Goal: Task Accomplishment & Management: Complete application form

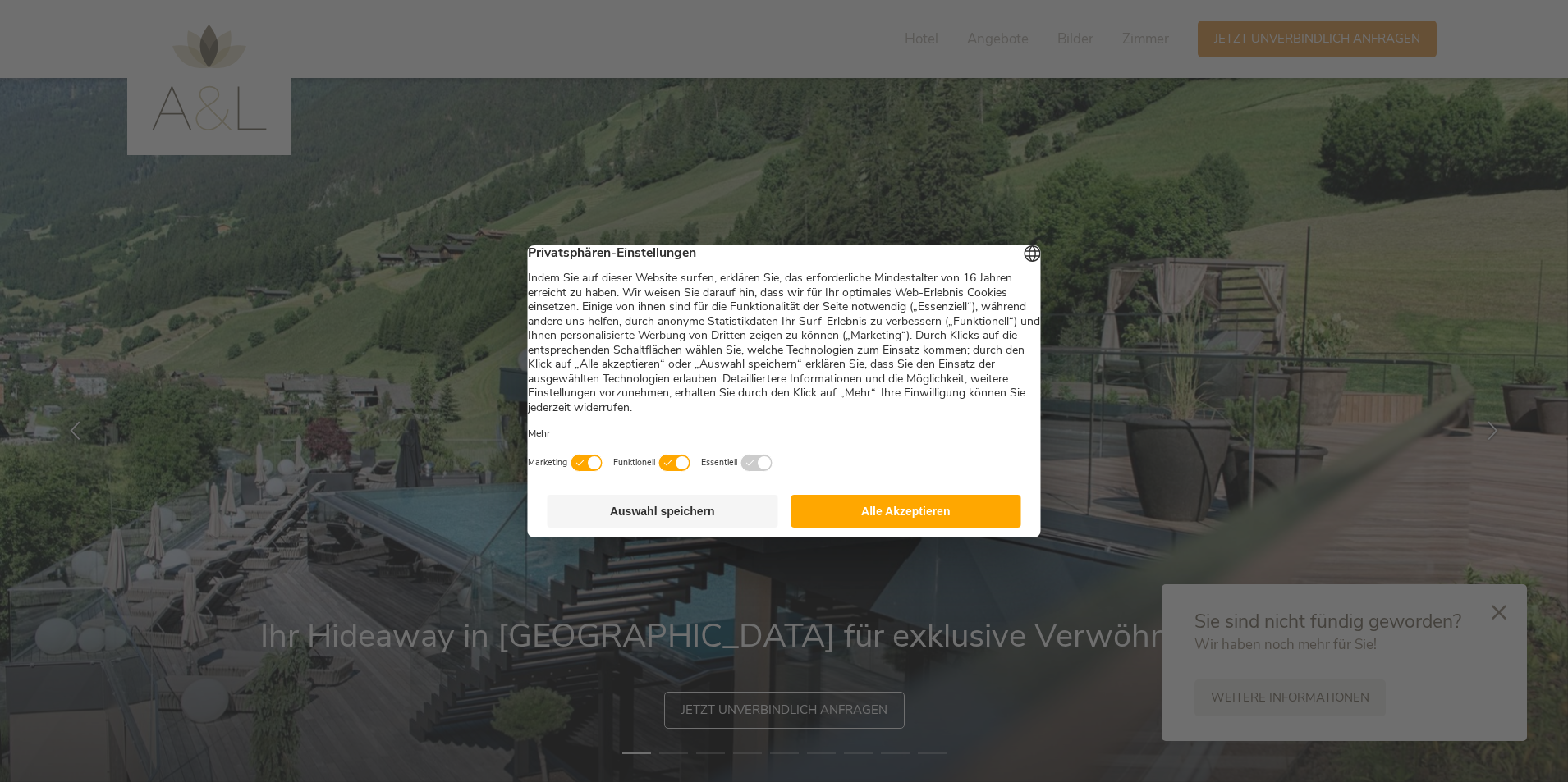
click at [882, 518] on button "Alle Akzeptieren" at bounding box center [906, 511] width 230 height 33
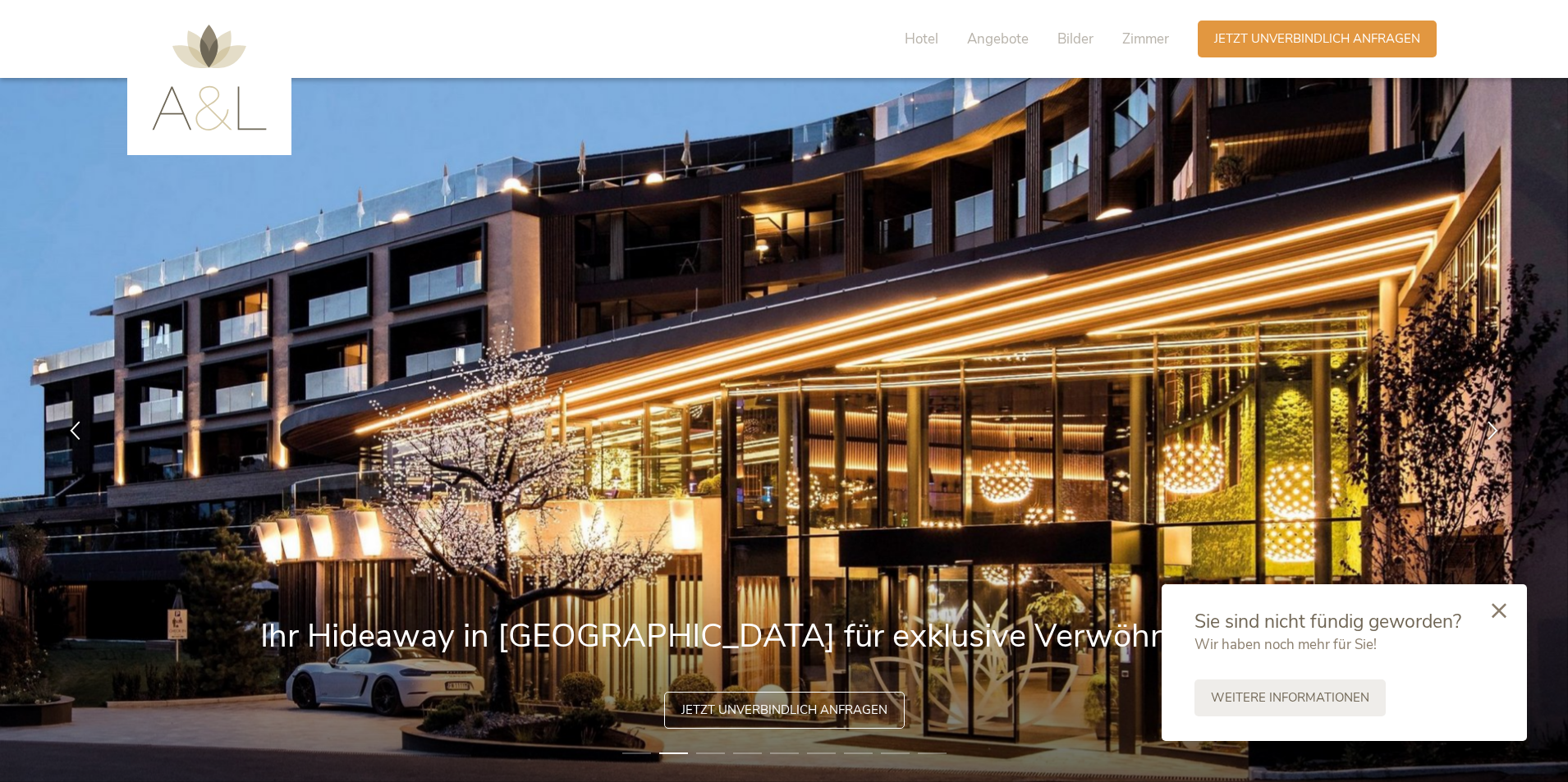
click at [1507, 613] on div at bounding box center [1499, 612] width 56 height 58
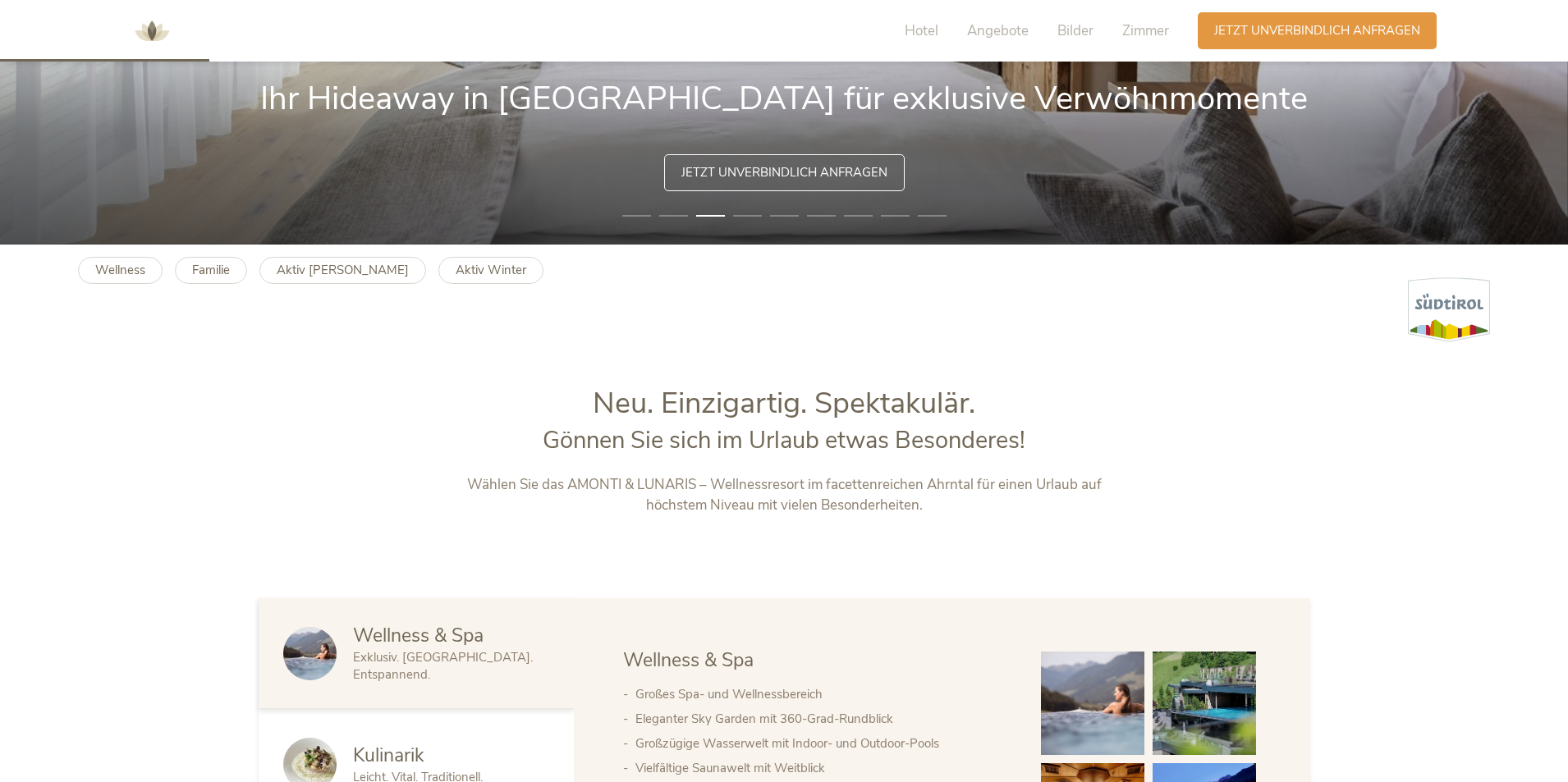
scroll to position [328, 0]
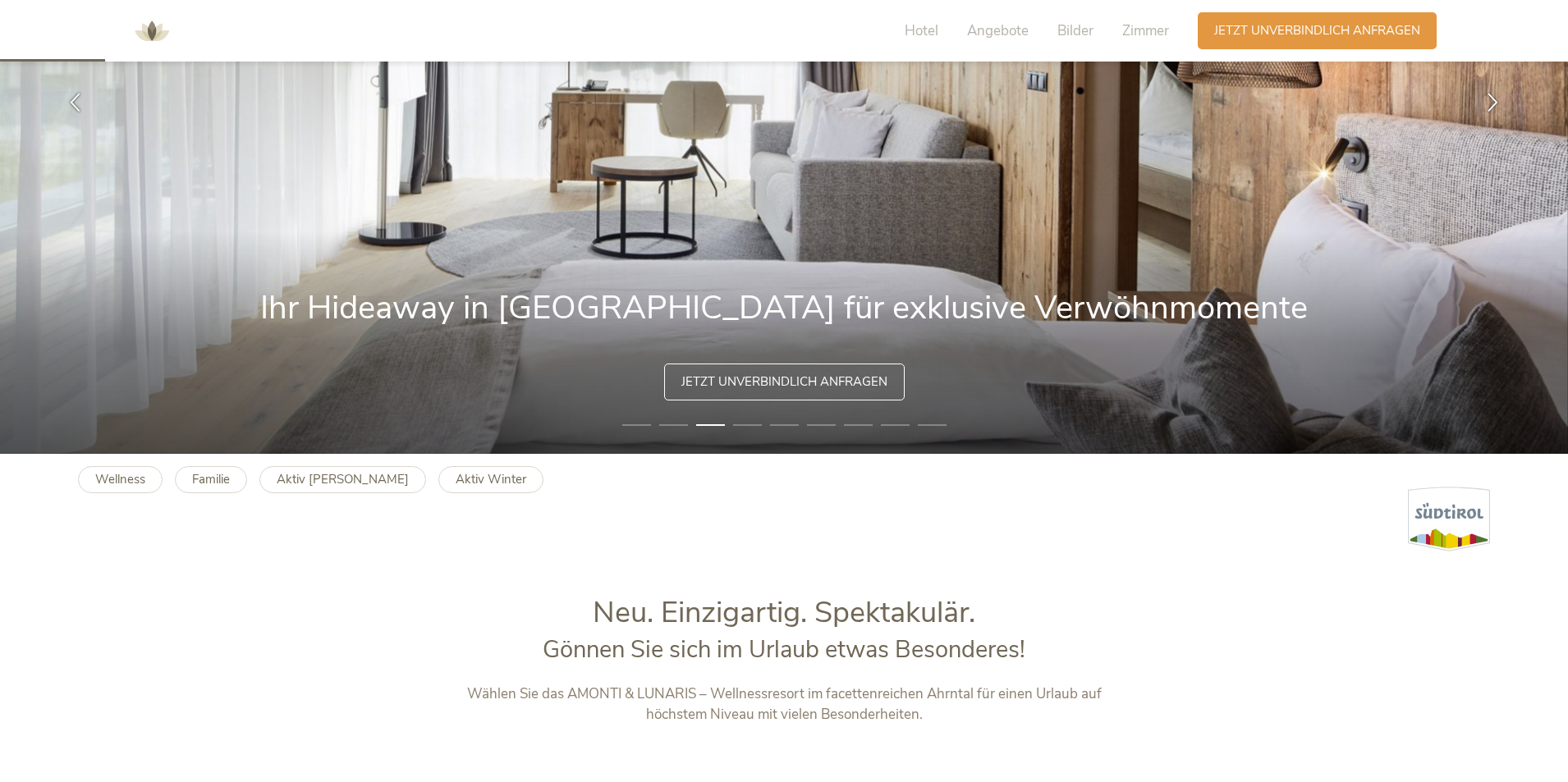
click at [741, 362] on img at bounding box center [784, 102] width 1568 height 704
click at [732, 379] on span "Jetzt unverbindlich anfragen" at bounding box center [784, 380] width 206 height 18
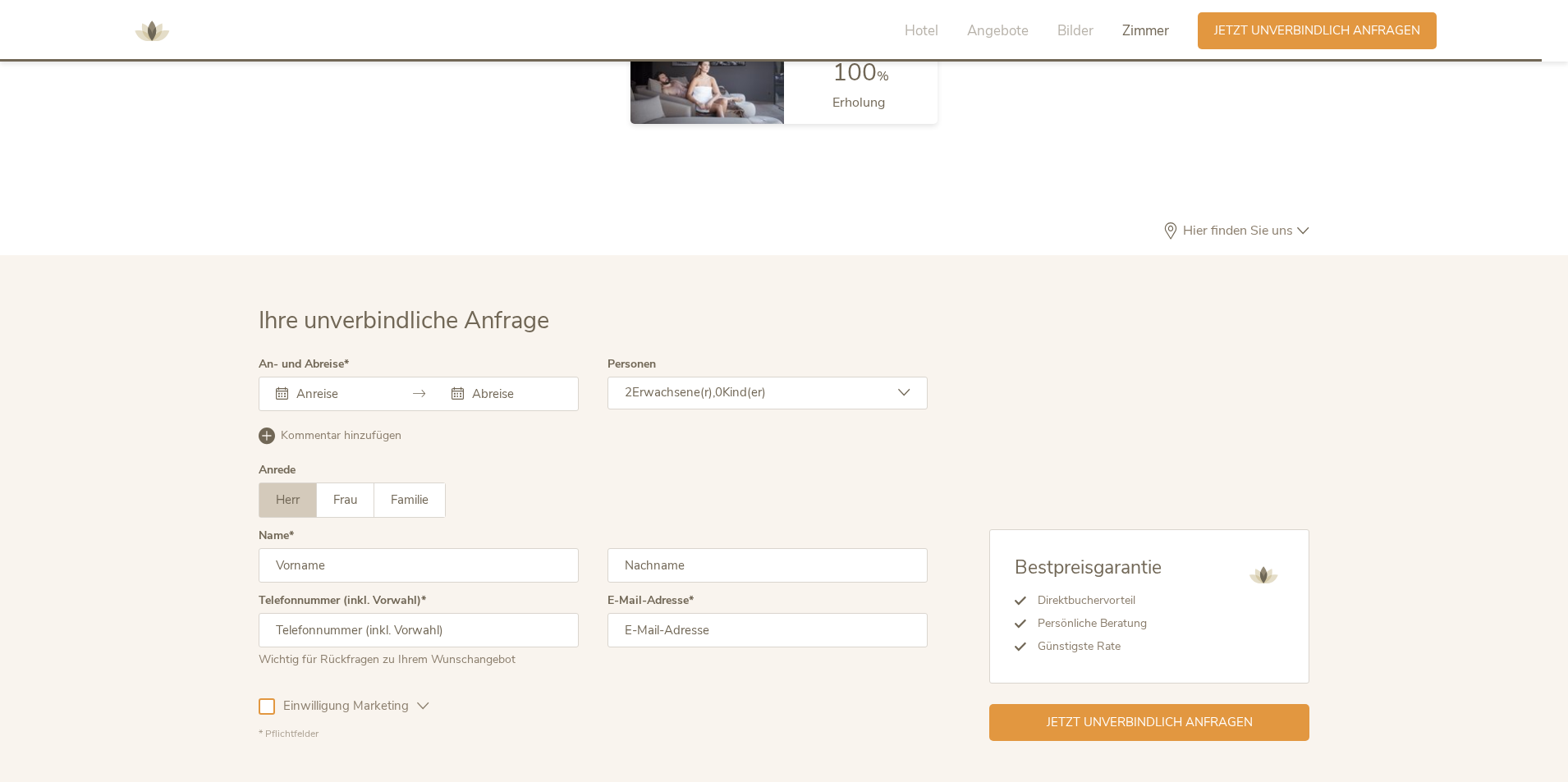
scroll to position [4830, 0]
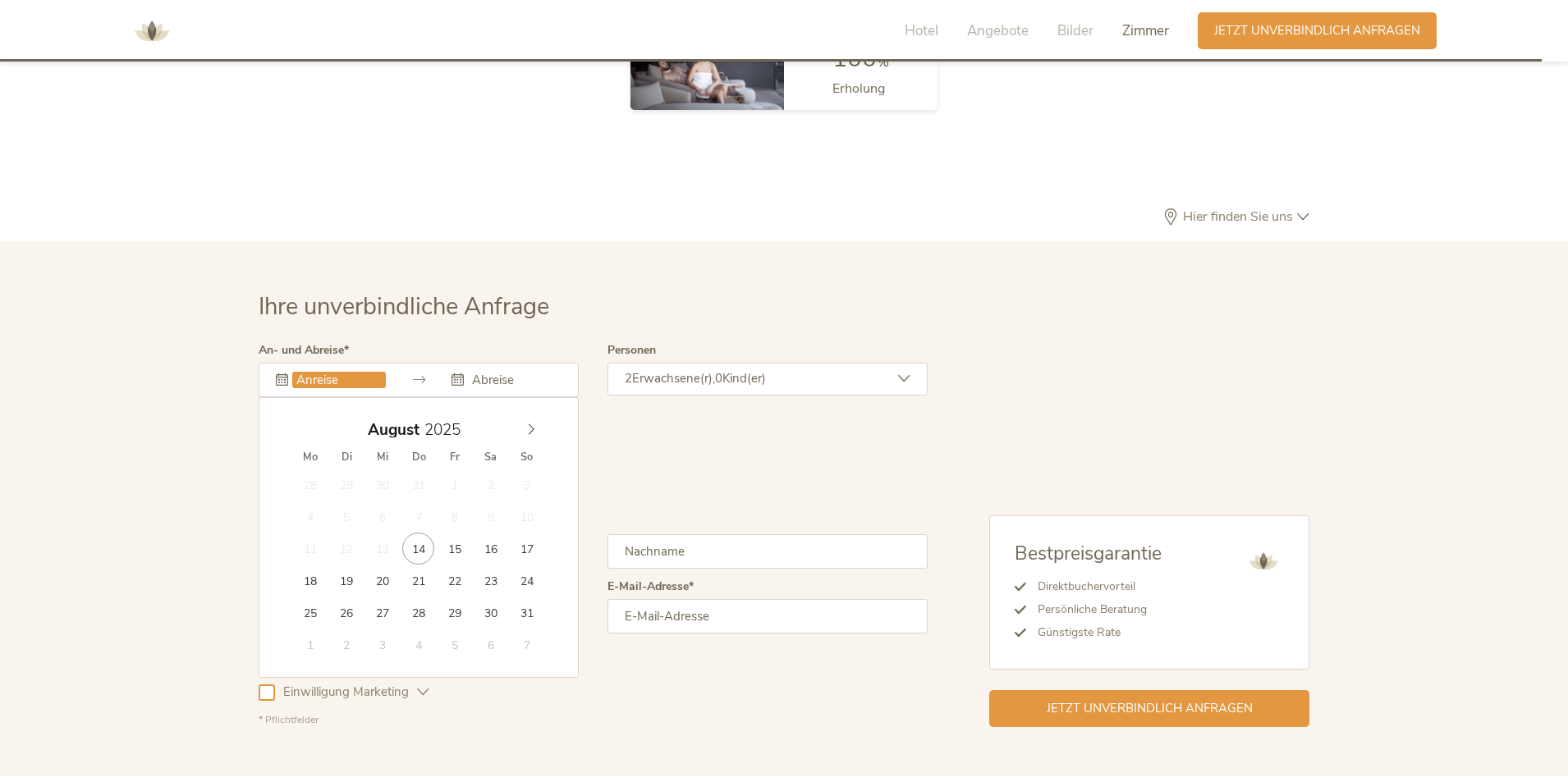
click at [367, 371] on input "text" at bounding box center [339, 380] width 94 height 17
click at [533, 423] on icon at bounding box center [531, 429] width 12 height 12
type input "24.10.2025"
type input "29.10.2025"
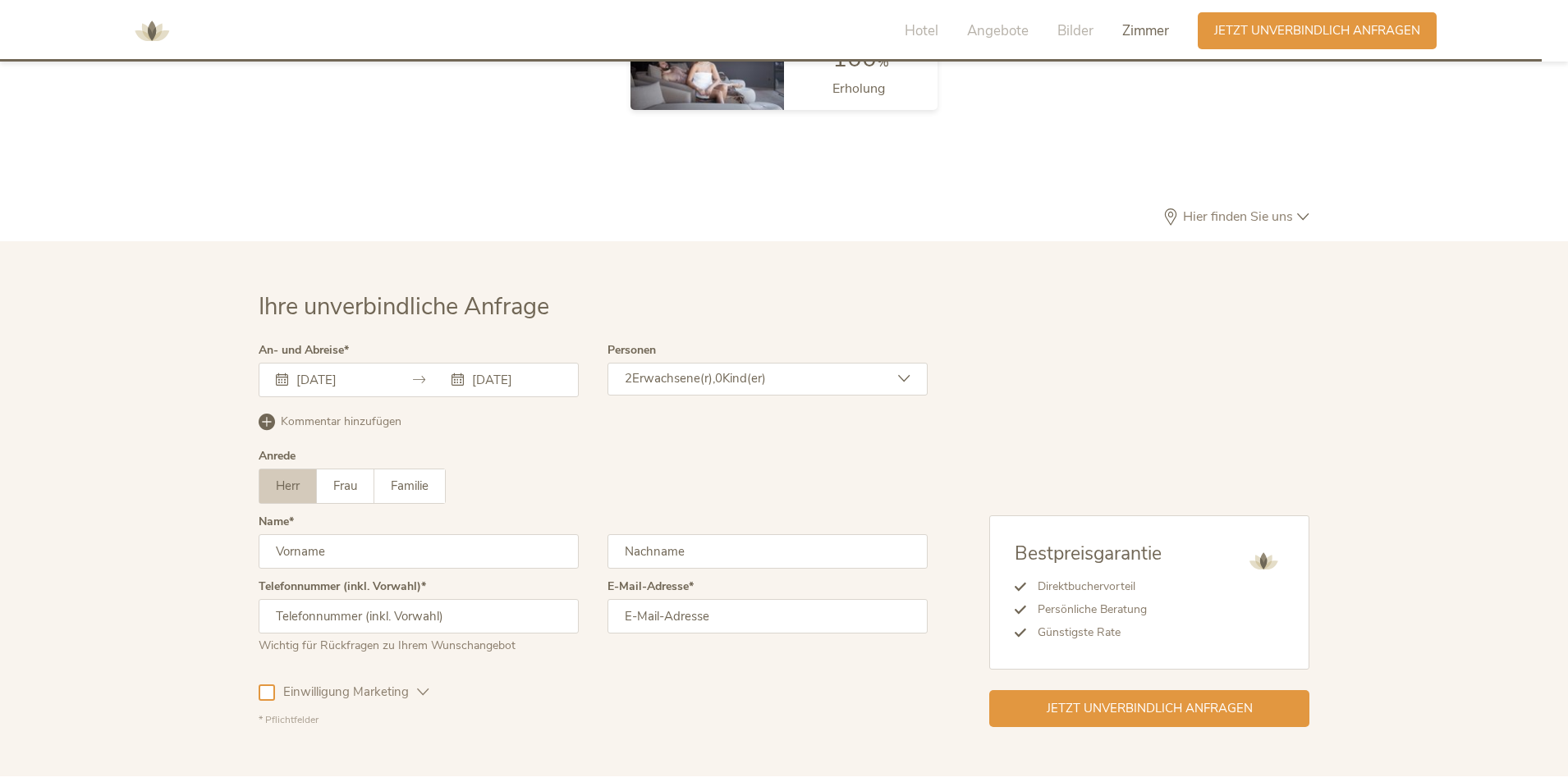
click at [856, 363] on div "2 Erwachsene(r), 0 Kind(er)" at bounding box center [767, 379] width 320 height 33
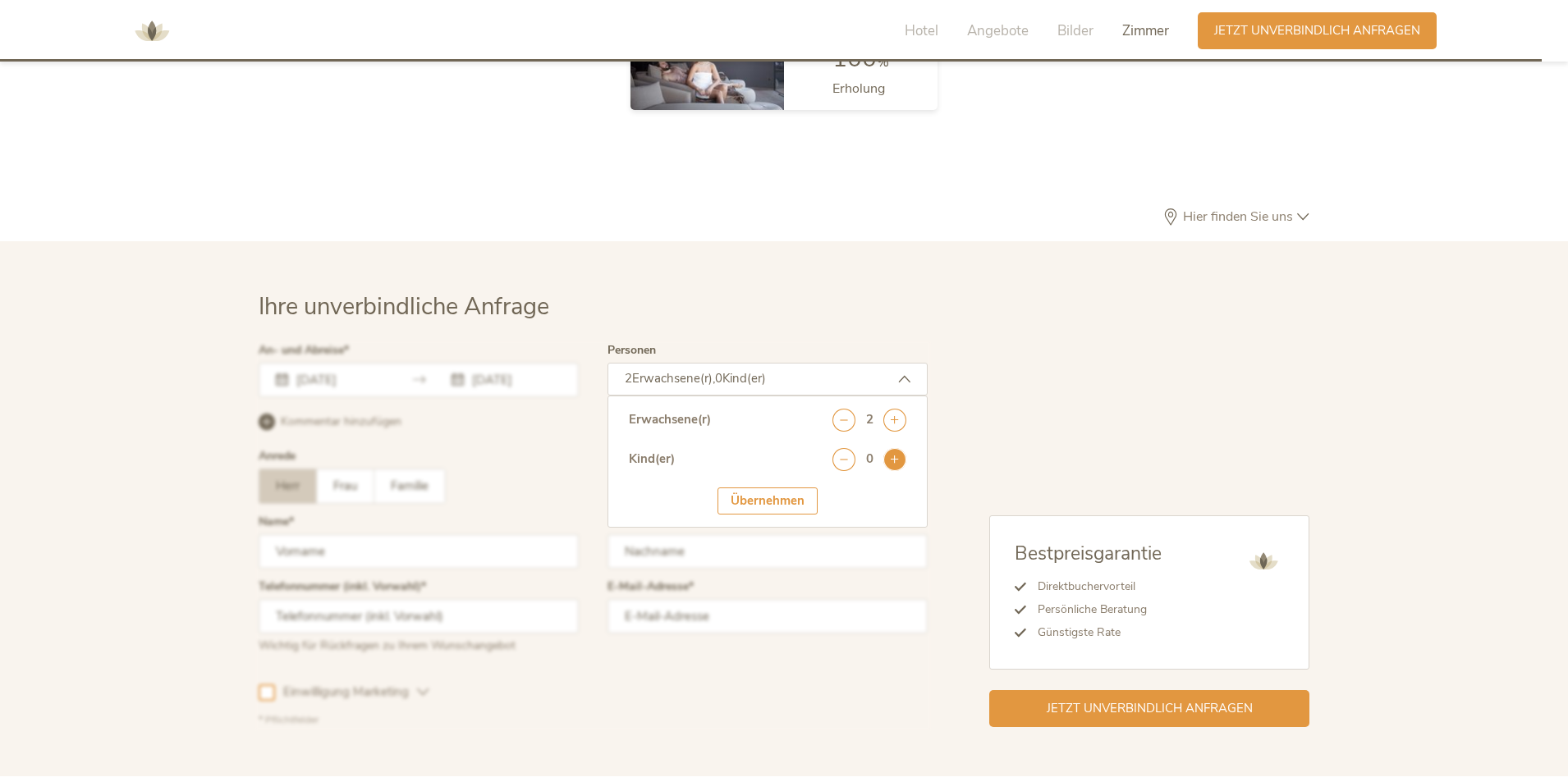
click at [897, 448] on icon at bounding box center [895, 460] width 23 height 23
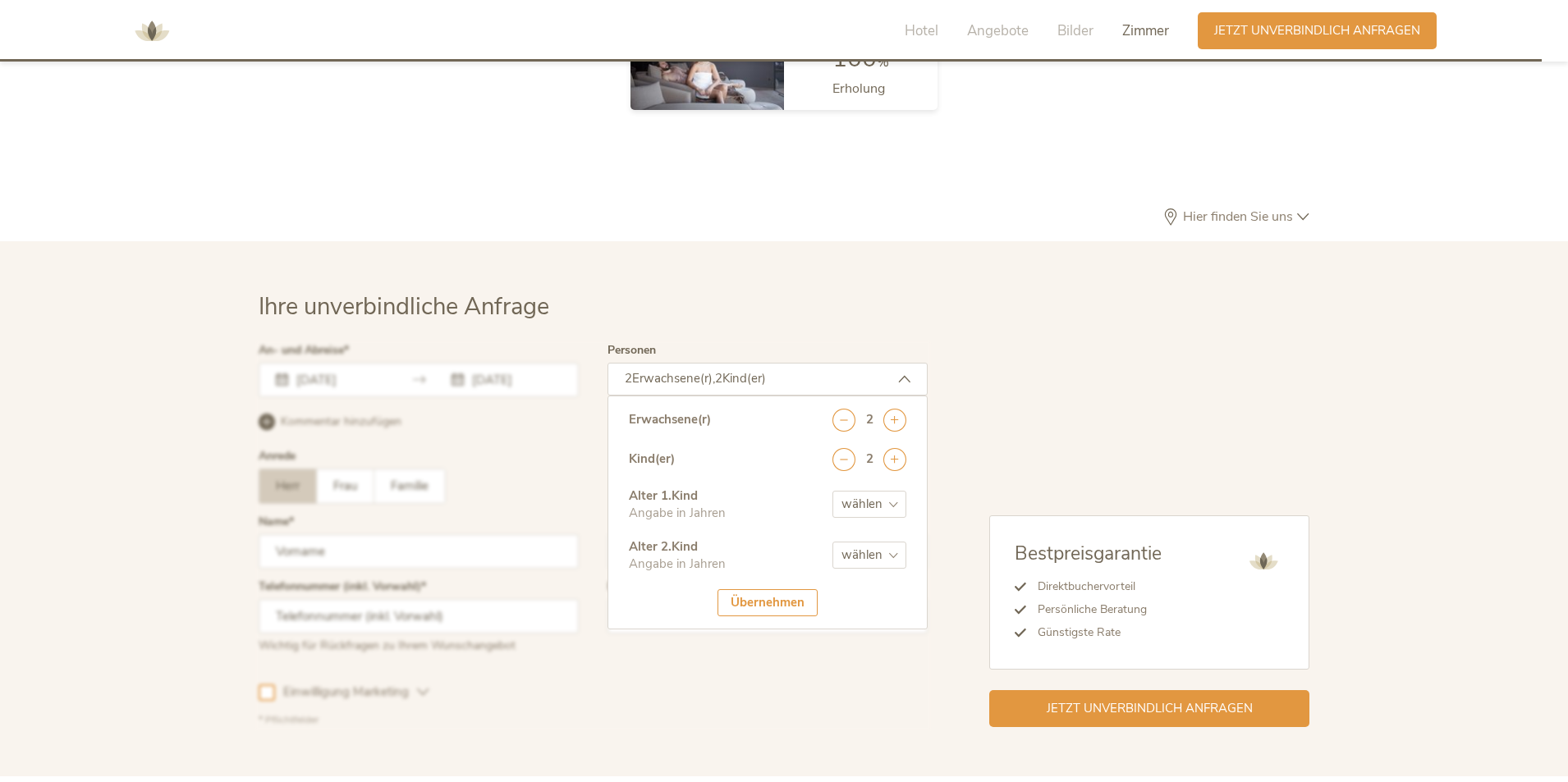
click at [889, 491] on select "wählen 0 1 2 3 4 5 6 7 8 9 10 11 12 13 14 15 16 17" at bounding box center [869, 504] width 73 height 27
select select "13"
click at [832, 491] on select "wählen 0 1 2 3 4 5 6 7 8 9 10 11 12 13 14 15 16 17" at bounding box center [869, 504] width 73 height 27
click at [876, 542] on select "wählen 0 1 2 3 4 5 6 7 8 9 10 11 12 13 14 15 16 17" at bounding box center [869, 555] width 73 height 27
select select "11"
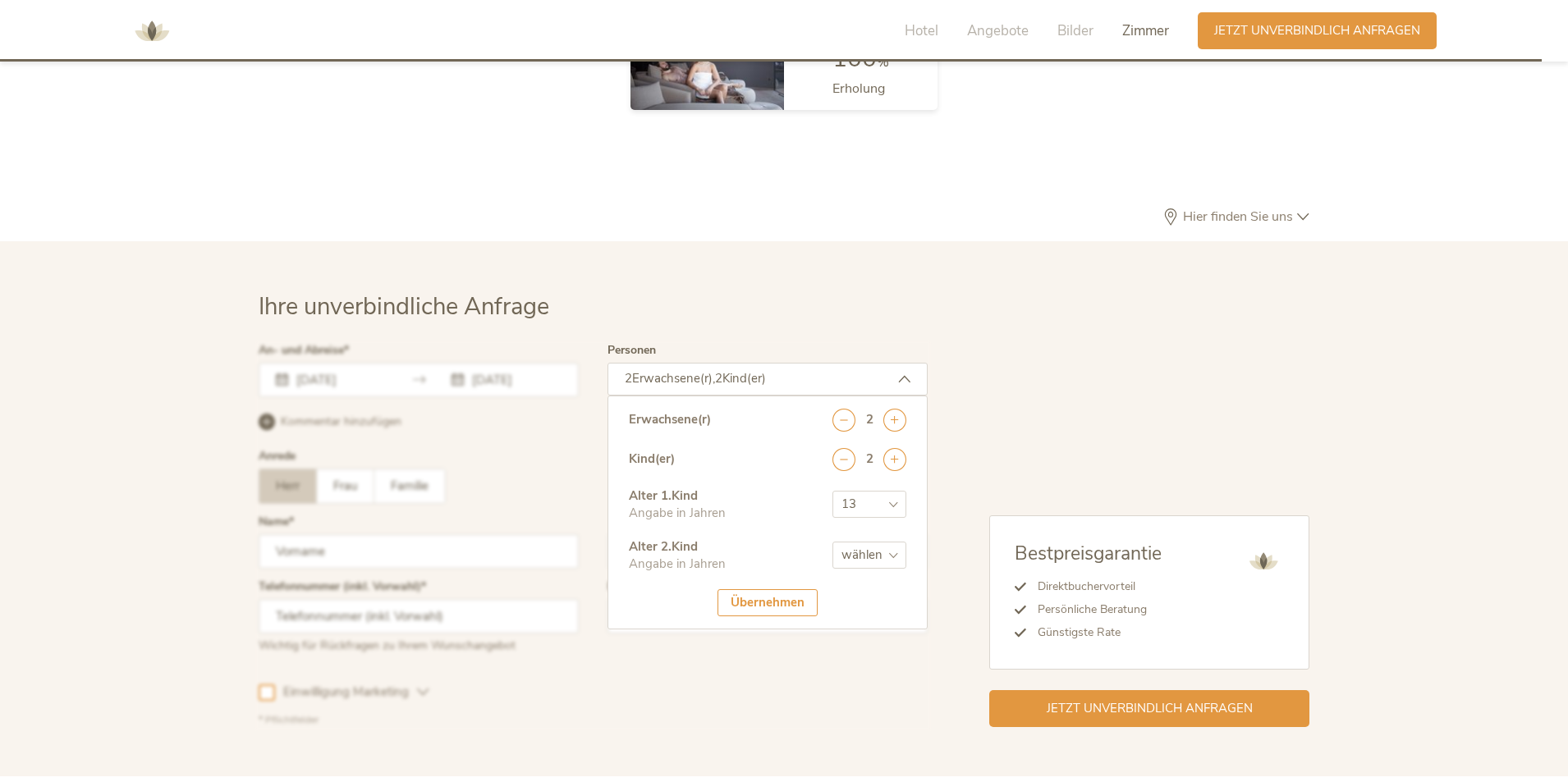
click at [832, 542] on select "wählen 0 1 2 3 4 5 6 7 8 9 10 11 12 13 14 15 16 17" at bounding box center [869, 555] width 73 height 27
click at [794, 589] on div "Übernehmen" at bounding box center [767, 603] width 100 height 27
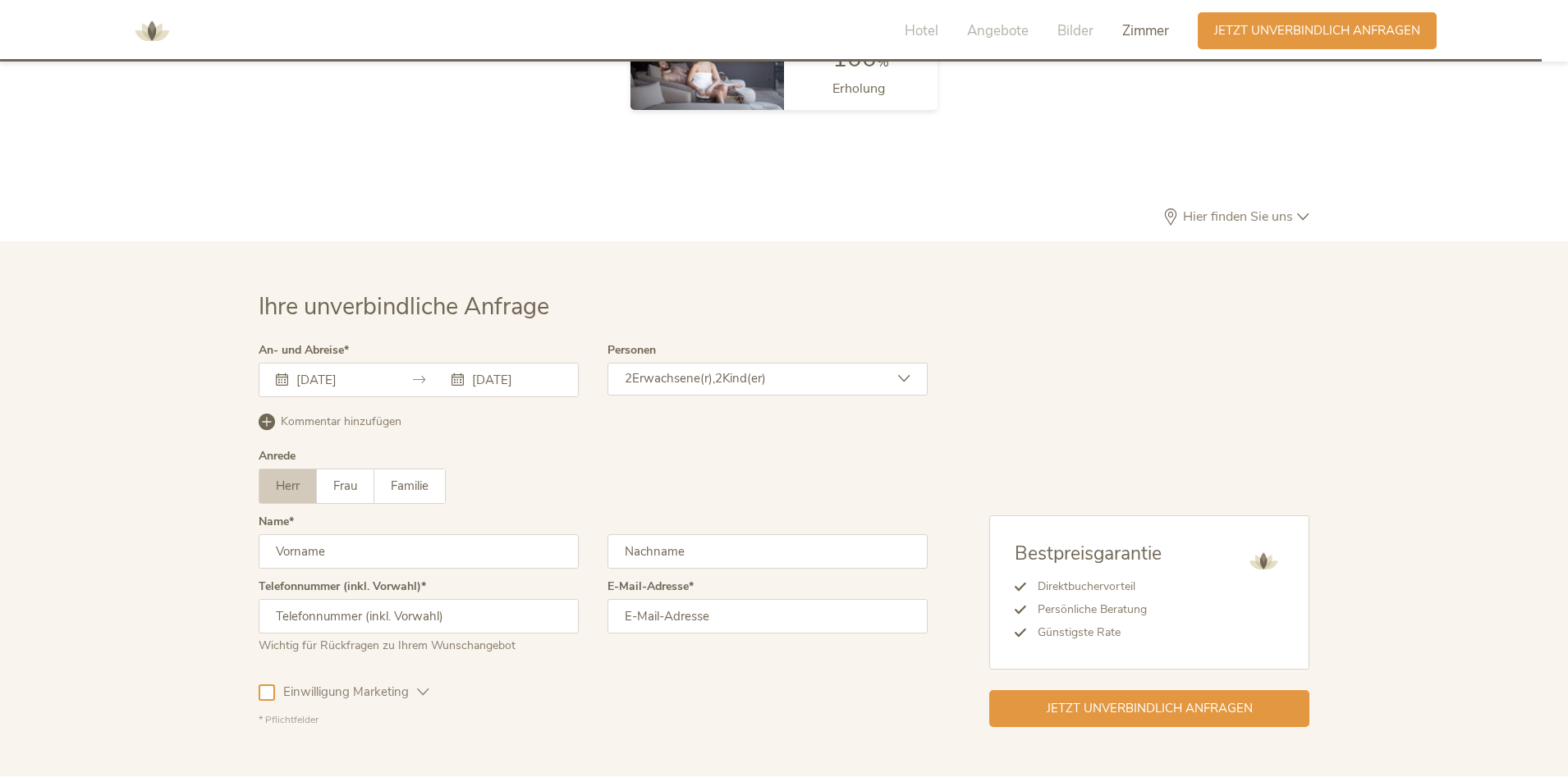
click at [419, 534] on input "text" at bounding box center [418, 551] width 320 height 34
type input "Stefan"
type input "Hochstaffl"
type input "06643745031"
click at [799, 599] on input "gaestehaus.hochstaffl@aon.at" at bounding box center [767, 616] width 320 height 34
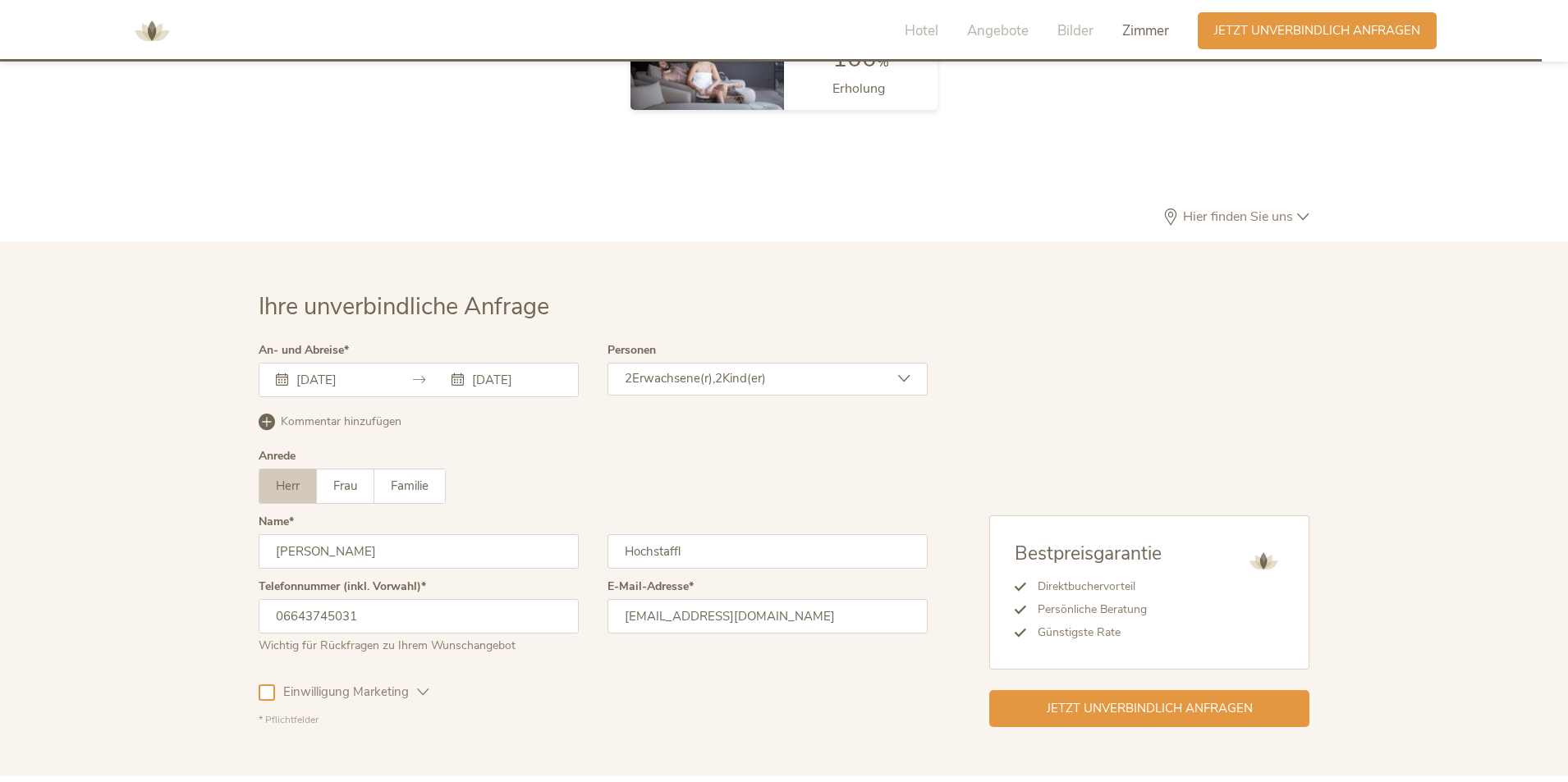
click at [816, 599] on input "gaestehaus.hochstaffl@aon.at" at bounding box center [767, 616] width 320 height 34
type input "gaestehaus.hochstaffl@gmail.com"
click at [736, 714] on div "Ihre unverbindliche Anfrage An- und Abreise 24.10.2025 29.10.2025 Oktober 2025 …" at bounding box center [784, 508] width 1568 height 535
click at [1159, 699] on span "Jetzt unverbindlich anfragen" at bounding box center [1150, 707] width 206 height 18
